Goal: Task Accomplishment & Management: Manage account settings

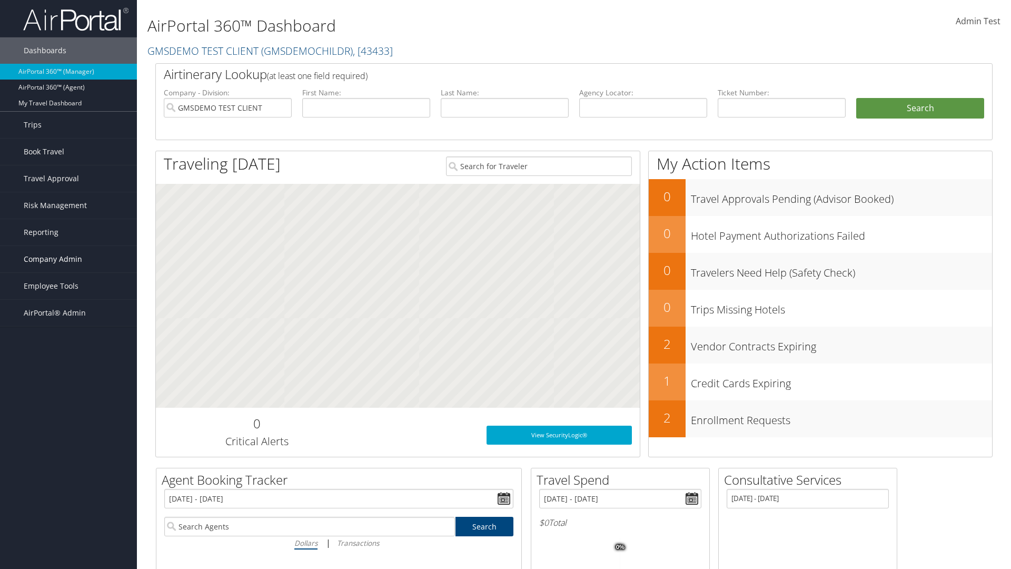
click at [68, 259] on span "Company Admin" at bounding box center [53, 259] width 58 height 26
click at [68, 501] on link "Virtual Pay Settings" at bounding box center [68, 501] width 137 height 16
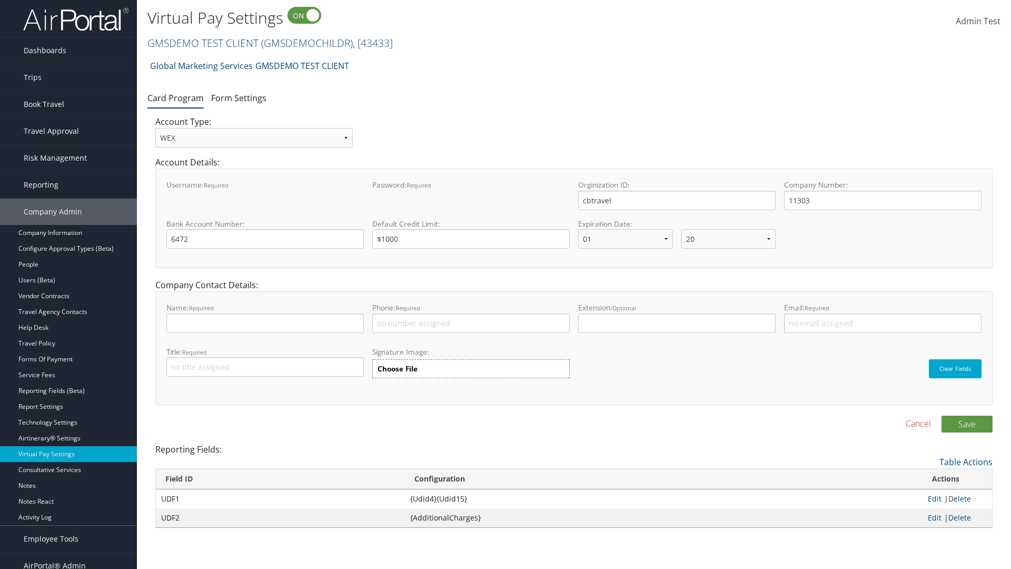
select select "20"
click at [238, 97] on link "Form Settings" at bounding box center [238, 98] width 55 height 12
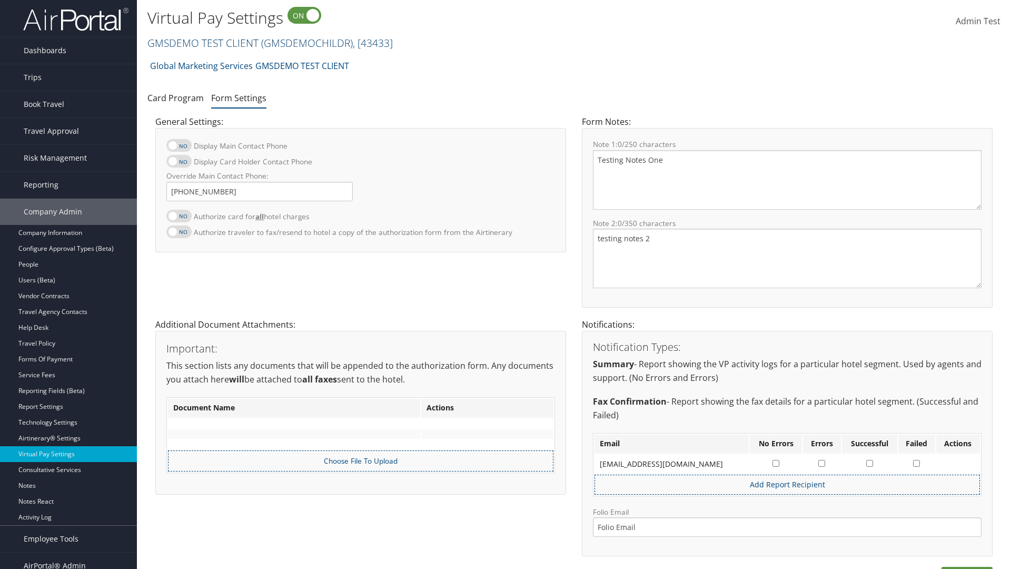
click at [202, 43] on link "GMSDEMO TEST CLIENT ( GMSDEMOCHILDR ) , [ 43433 ]" at bounding box center [269, 43] width 245 height 14
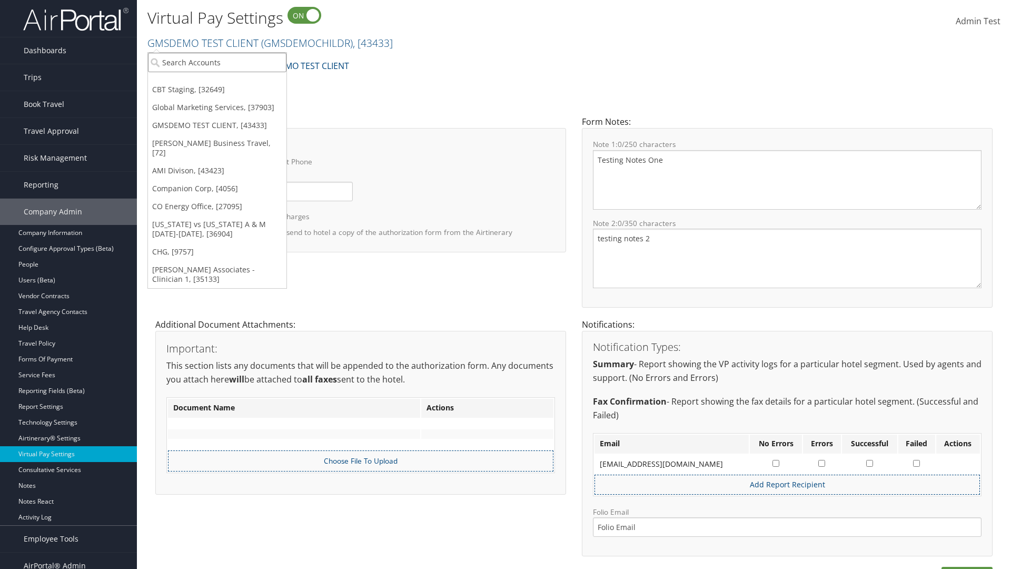
click at [217, 62] on input "search" at bounding box center [217, 62] width 138 height 19
type input "[PERSON_NAME] Business Travel"
click at [232, 82] on div "Christopherson Business Travel (C10001), [72]" at bounding box center [232, 81] width 180 height 9
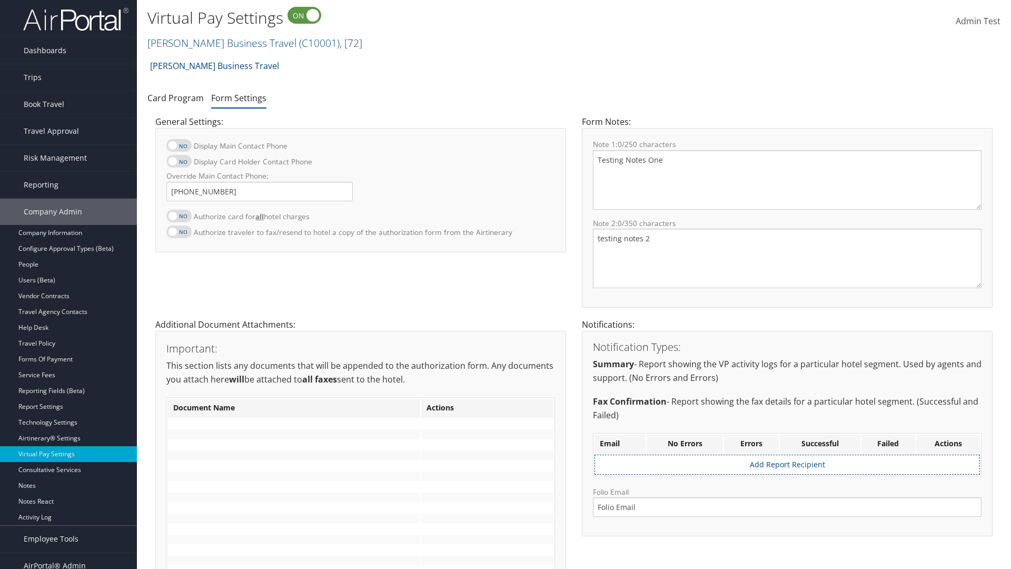
click at [179, 215] on label at bounding box center [178, 216] width 25 height 13
click at [178, 218] on input "Authorize card for all hotel charges" at bounding box center [175, 221] width 7 height 7
checkbox input "true"
click at [179, 161] on label at bounding box center [178, 161] width 25 height 13
click at [178, 163] on input "Display Card Holder Contact Phone" at bounding box center [175, 166] width 7 height 7
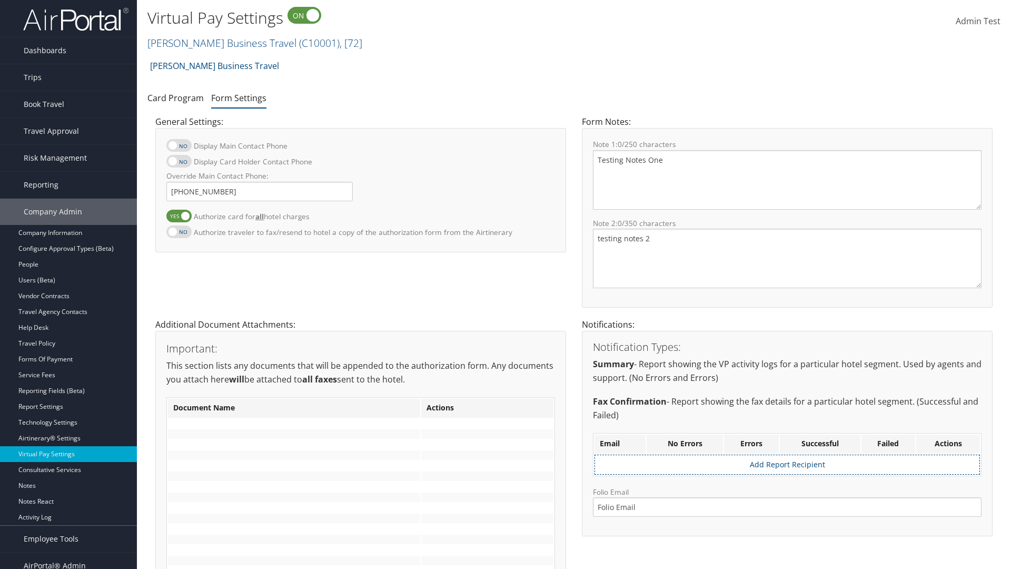
checkbox input "true"
click at [179, 145] on label at bounding box center [178, 145] width 25 height 13
click at [178, 147] on input "Display Main Contact Phone" at bounding box center [175, 150] width 7 height 7
checkbox input "true"
click at [179, 231] on label at bounding box center [178, 231] width 25 height 13
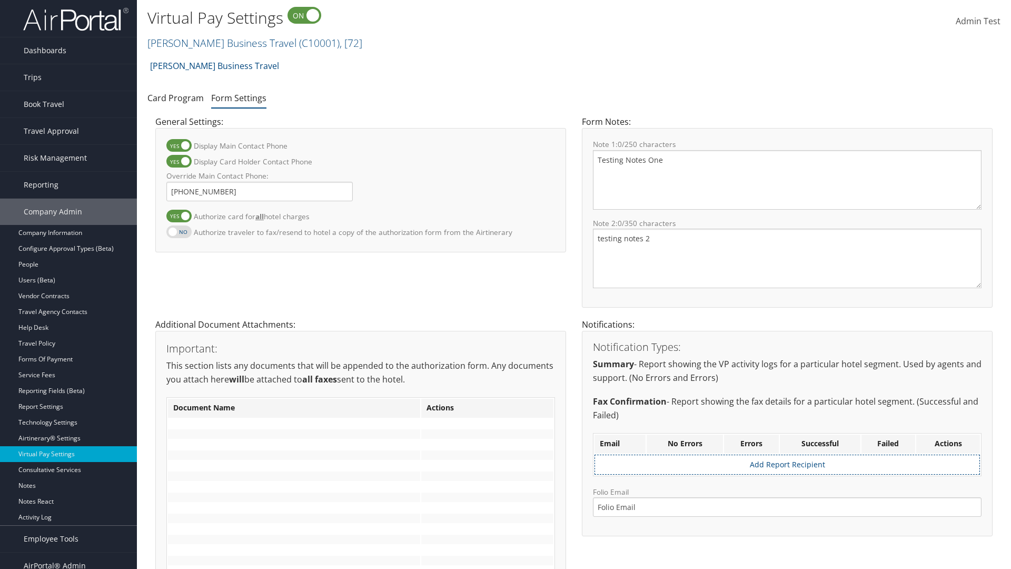
click at [178, 234] on input "Authorize traveler to fax/resend to hotel a copy of the authorization form from…" at bounding box center [175, 237] width 7 height 7
checkbox input "true"
click at [179, 215] on label at bounding box center [178, 216] width 25 height 13
click at [178, 218] on input "Authorize card for all hotel charges" at bounding box center [175, 221] width 7 height 7
checkbox input "false"
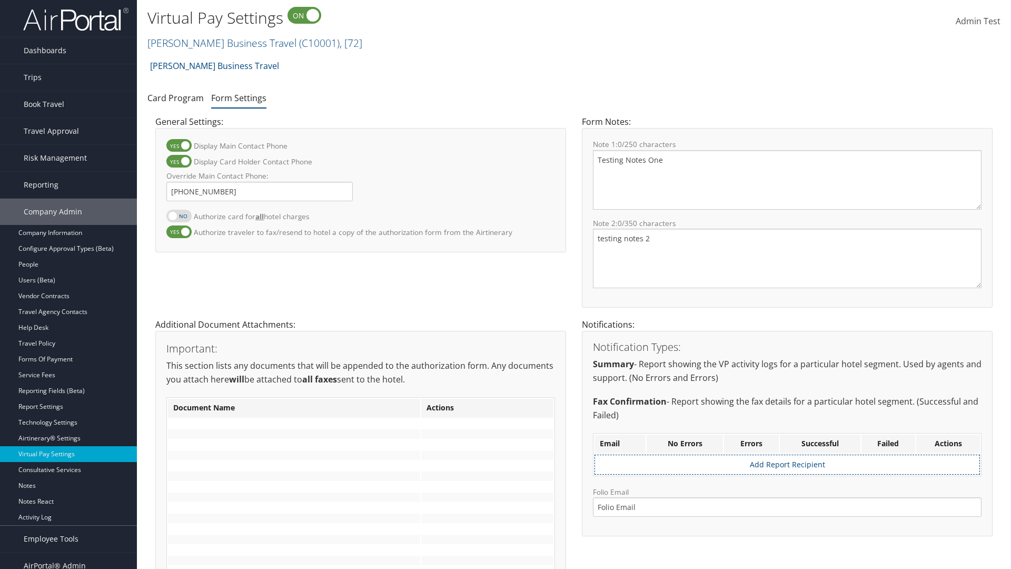
click at [179, 161] on label at bounding box center [178, 161] width 25 height 13
click at [178, 163] on input "Display Card Holder Contact Phone" at bounding box center [175, 166] width 7 height 7
checkbox input "false"
click at [179, 145] on label at bounding box center [178, 145] width 25 height 13
click at [178, 147] on input "Display Main Contact Phone" at bounding box center [175, 150] width 7 height 7
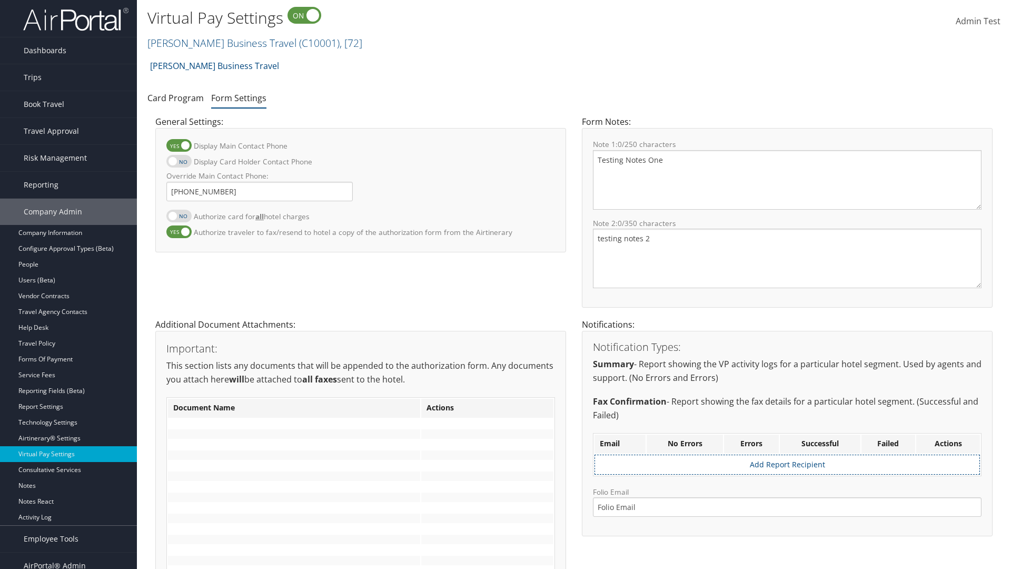
checkbox input "false"
click at [179, 231] on label at bounding box center [178, 231] width 25 height 13
click at [178, 234] on input "Authorize traveler to fax/resend to hotel a copy of the authorization form from…" at bounding box center [175, 237] width 7 height 7
checkbox input "false"
click at [260, 191] on input "Override Main Contact Phone:" at bounding box center [259, 191] width 186 height 19
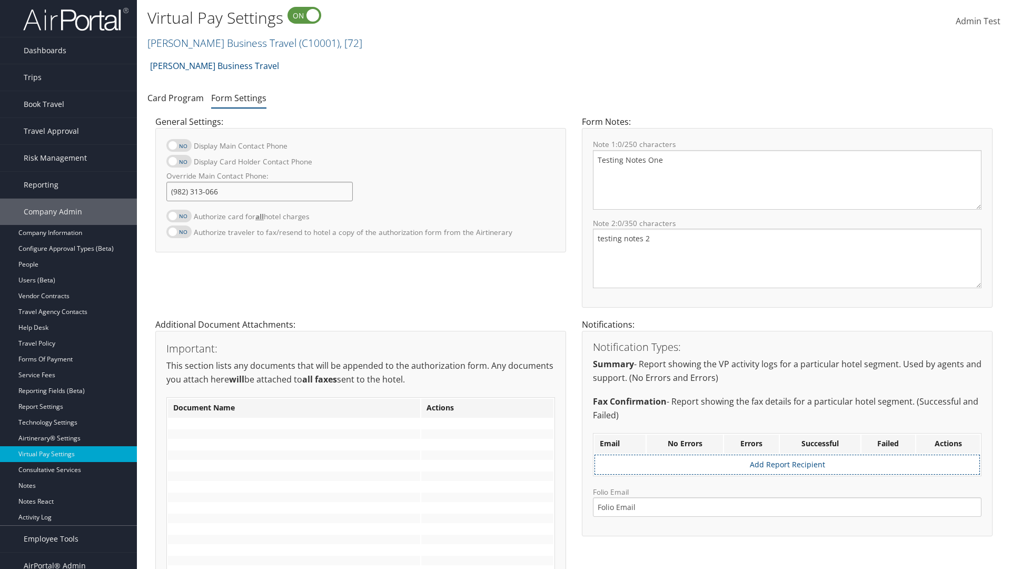
type input "[PHONE_NUMBER]"
click at [787, 180] on textarea "Testing Notes One" at bounding box center [787, 179] width 389 height 59
type textarea "Testing Notes One"
click at [787, 258] on textarea "testing notes 2" at bounding box center [787, 257] width 389 height 59
type textarea "testing notes 2"
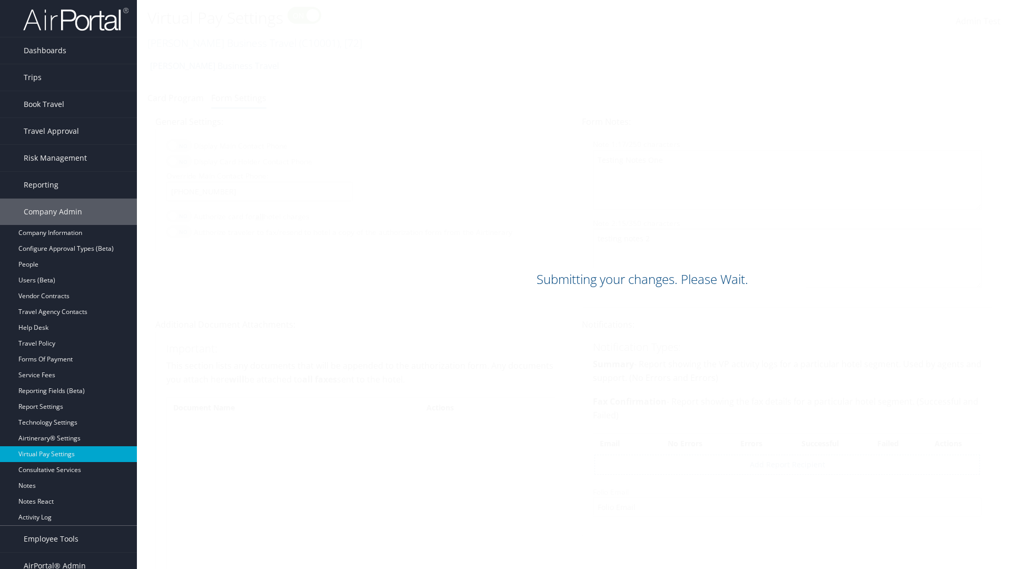
scroll to position [300, 0]
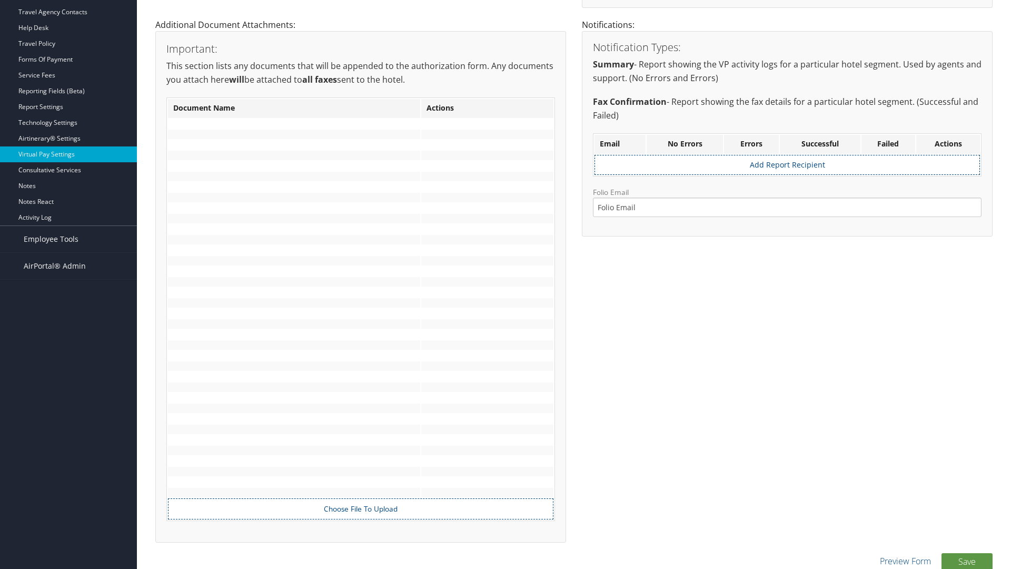
scroll to position [300, 0]
